Goal: Communication & Community: Participate in discussion

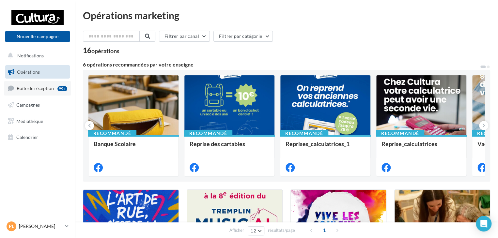
click at [34, 87] on span "Boîte de réception" at bounding box center [35, 89] width 37 height 6
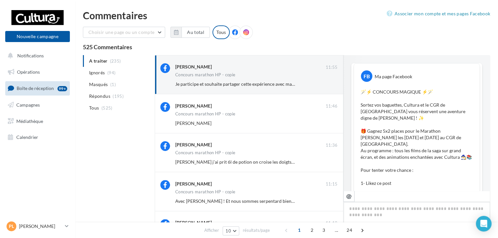
scroll to position [422, 0]
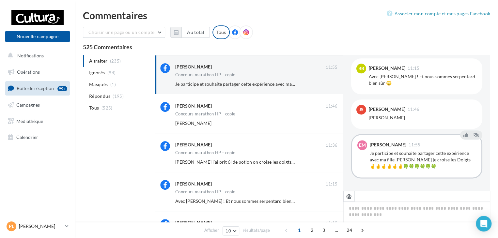
drag, startPoint x: 491, startPoint y: 175, endPoint x: 490, endPoint y: 168, distance: 7.3
click at [490, 168] on div "Commentaires Associer mon compte et mes pages Facebook Choisir une page ou un c…" at bounding box center [286, 237] width 423 height 454
drag, startPoint x: 490, startPoint y: 168, endPoint x: 491, endPoint y: 161, distance: 7.2
click at [491, 161] on div "Commentaires Associer mon compte et mes pages Facebook Choisir une page ou un c…" at bounding box center [286, 237] width 423 height 454
